Goal: Information Seeking & Learning: Learn about a topic

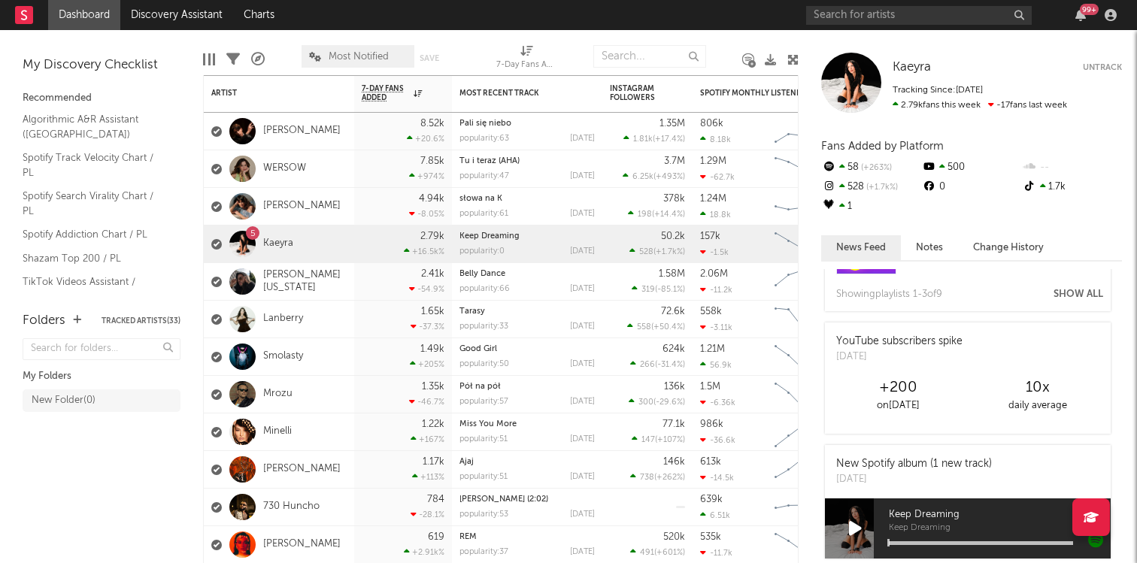
scroll to position [99, 0]
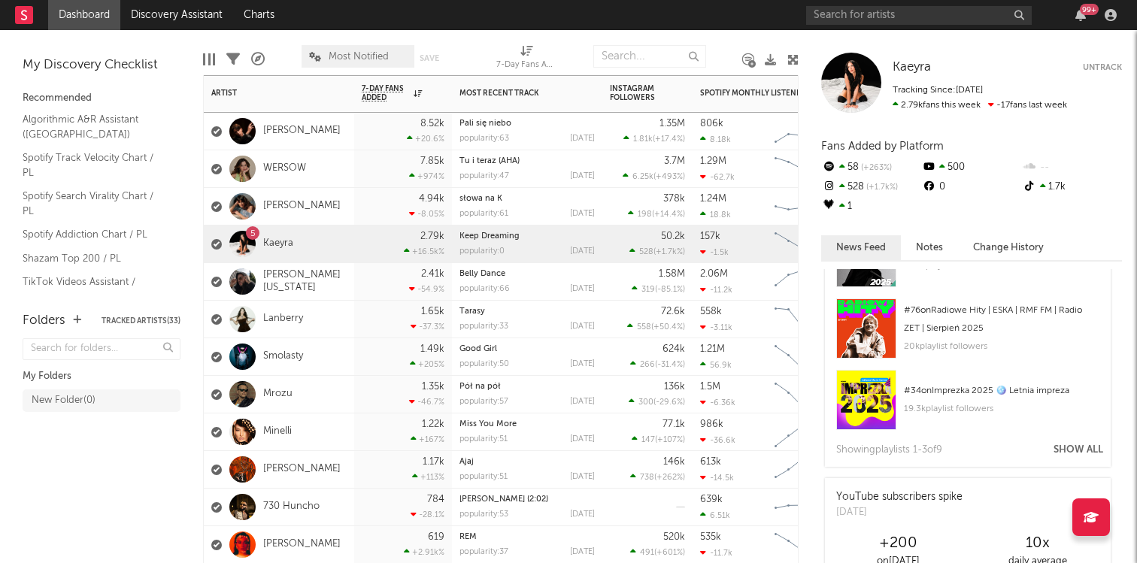
click at [342, 243] on div "5 Kaeyra" at bounding box center [279, 245] width 150 height 38
click at [278, 242] on link "Kaeyra" at bounding box center [278, 244] width 30 height 13
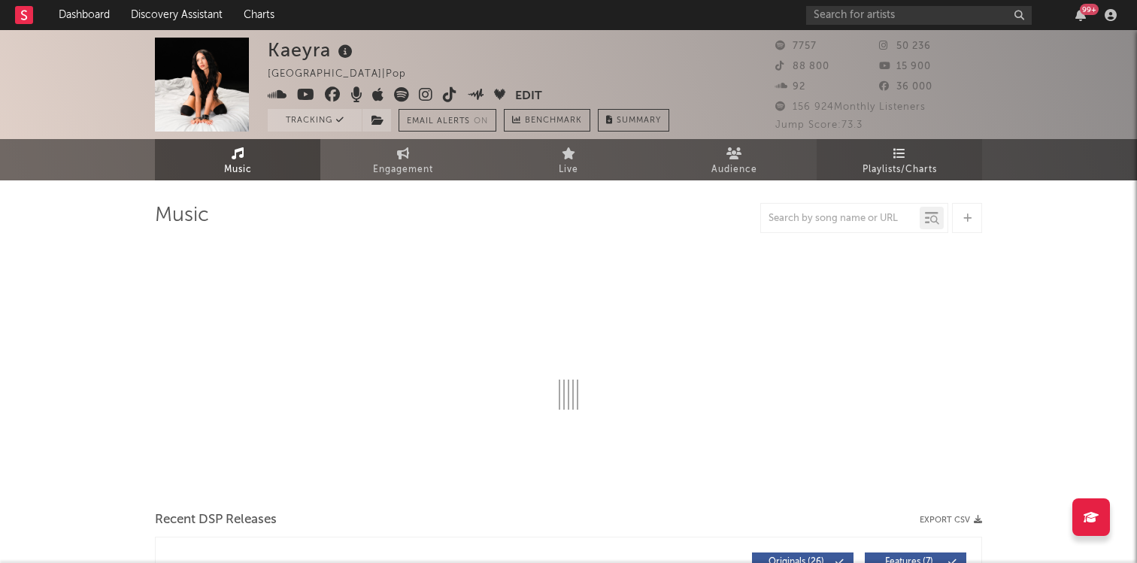
select select "6m"
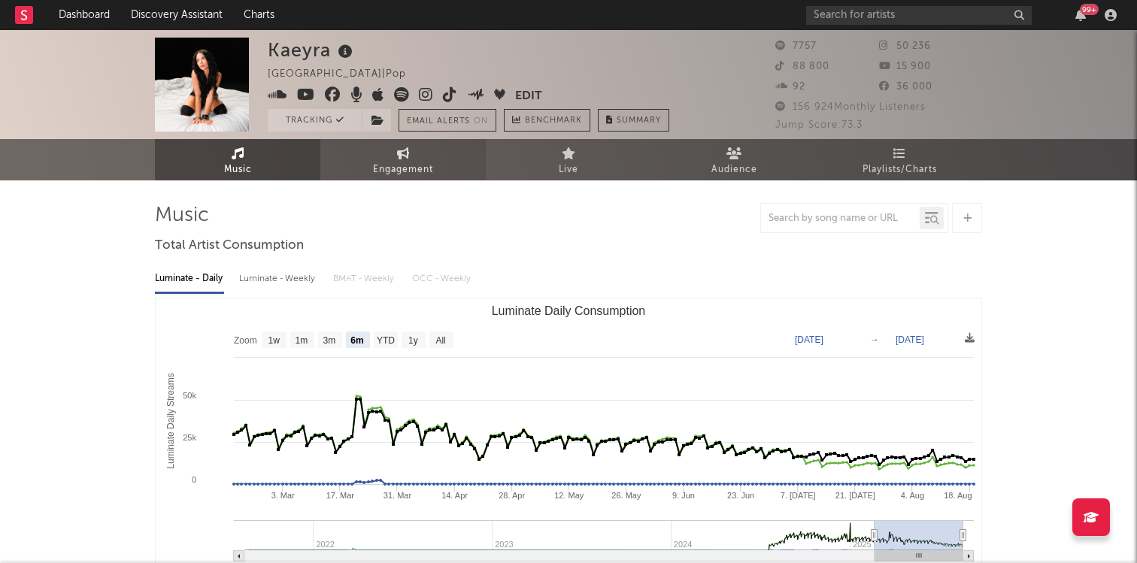
click at [409, 156] on link "Engagement" at bounding box center [402, 159] width 165 height 41
select select "1w"
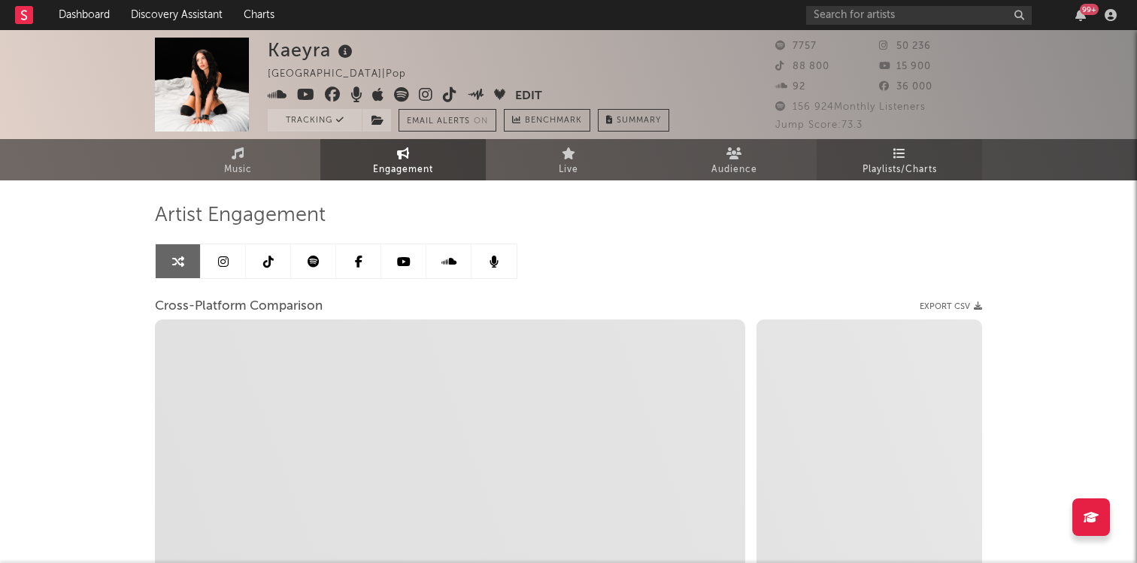
select select "1m"
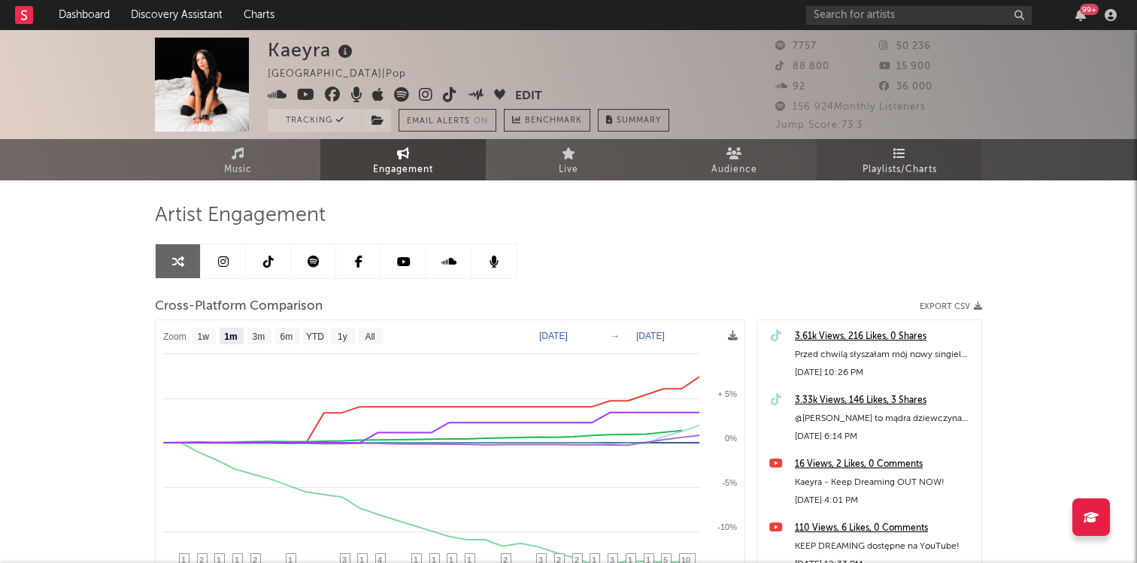
click at [903, 159] on link "Playlists/Charts" at bounding box center [898, 159] width 165 height 41
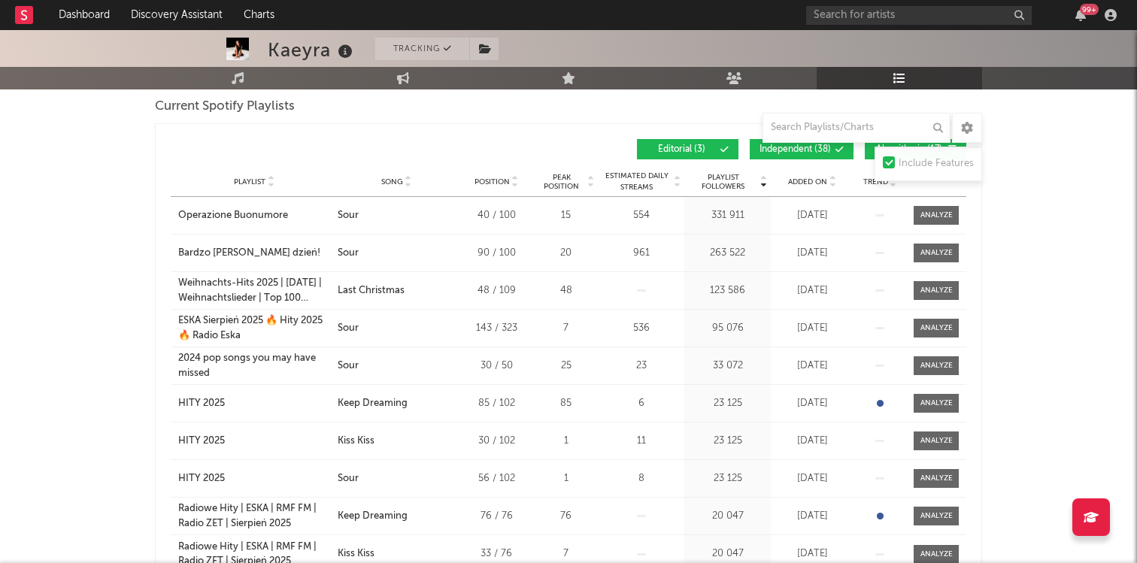
scroll to position [156, 0]
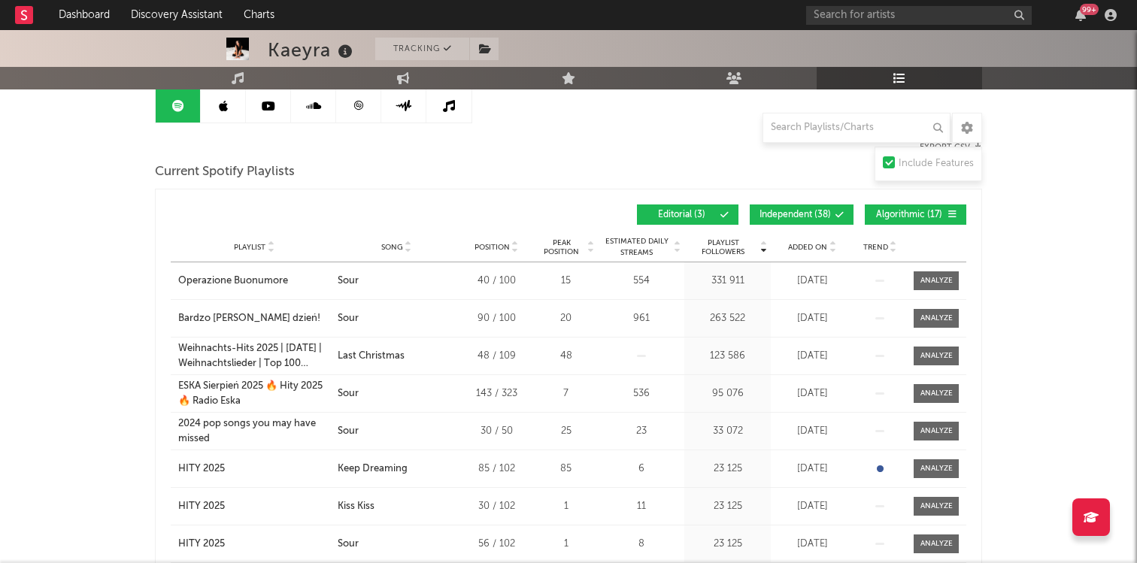
click at [809, 241] on div "Added On" at bounding box center [811, 246] width 75 height 11
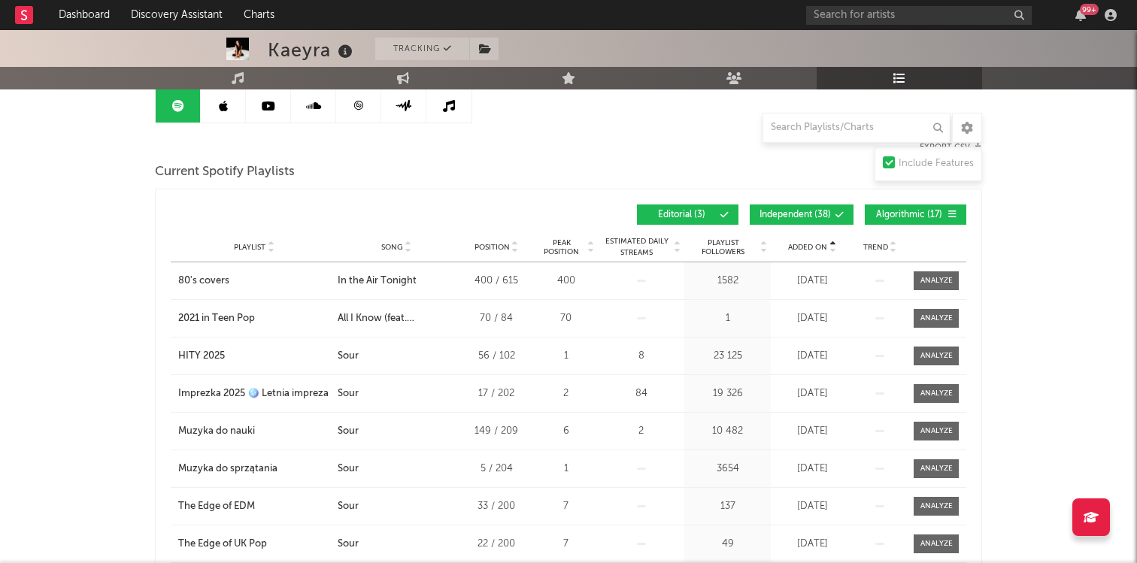
click at [790, 213] on span "Independent ( 38 )" at bounding box center [794, 214] width 71 height 9
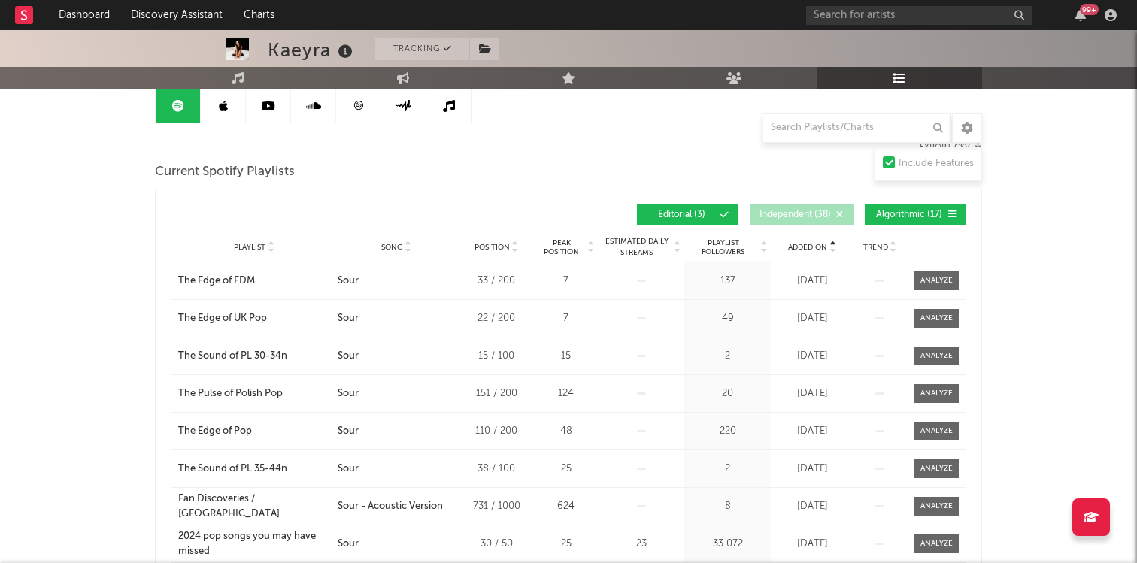
click at [922, 210] on span "Algorithmic ( 17 )" at bounding box center [908, 214] width 69 height 9
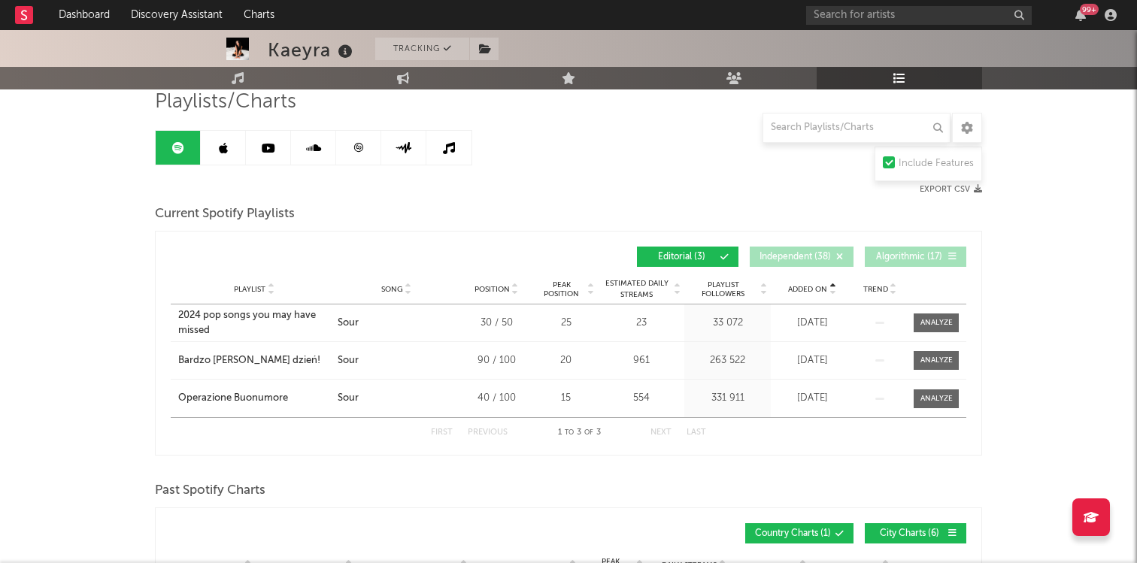
scroll to position [91, 0]
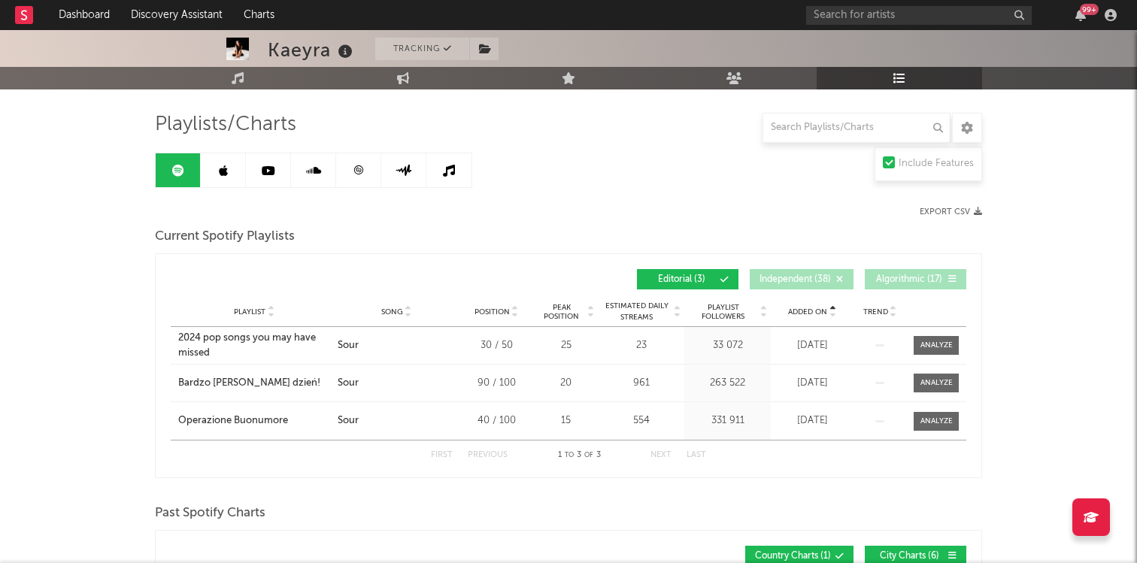
click at [809, 313] on span "Added On" at bounding box center [807, 311] width 39 height 9
click at [232, 170] on link at bounding box center [223, 170] width 45 height 34
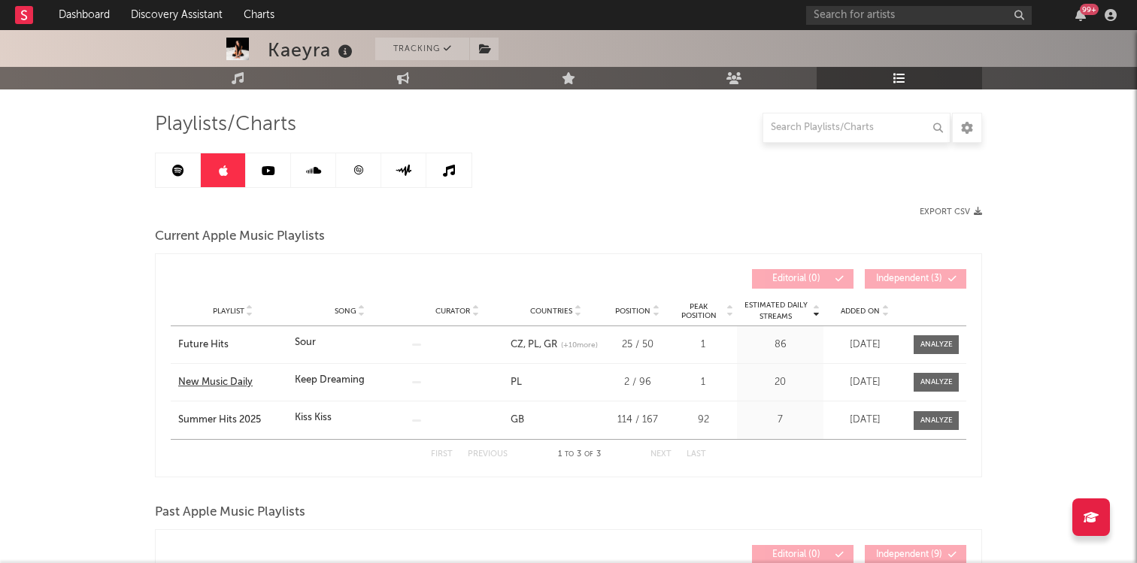
click at [230, 382] on div "New Music Daily" at bounding box center [232, 382] width 109 height 15
